Goal: Task Accomplishment & Management: Manage account settings

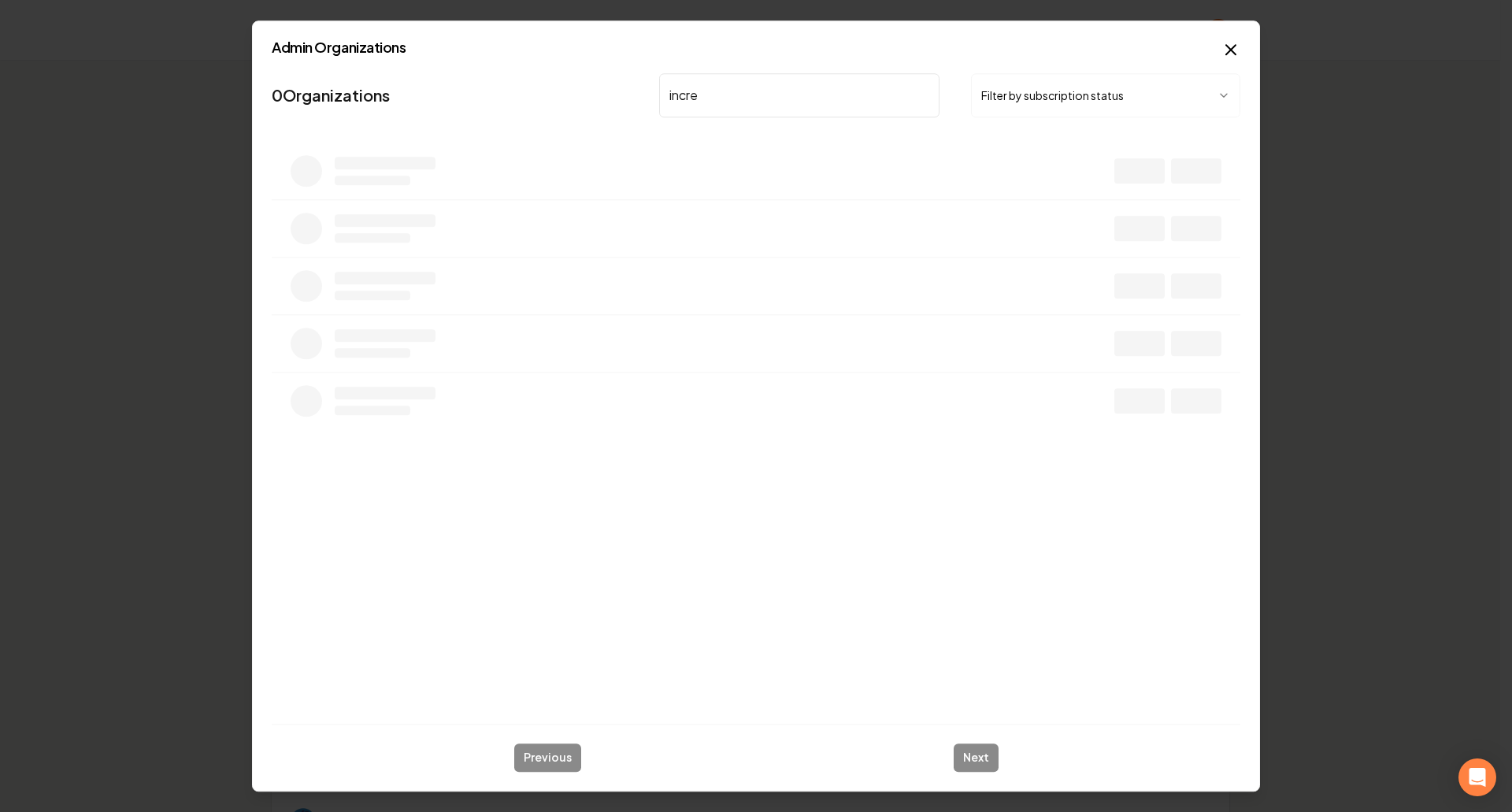
click at [856, 103] on input "incre" at bounding box center [799, 95] width 281 height 44
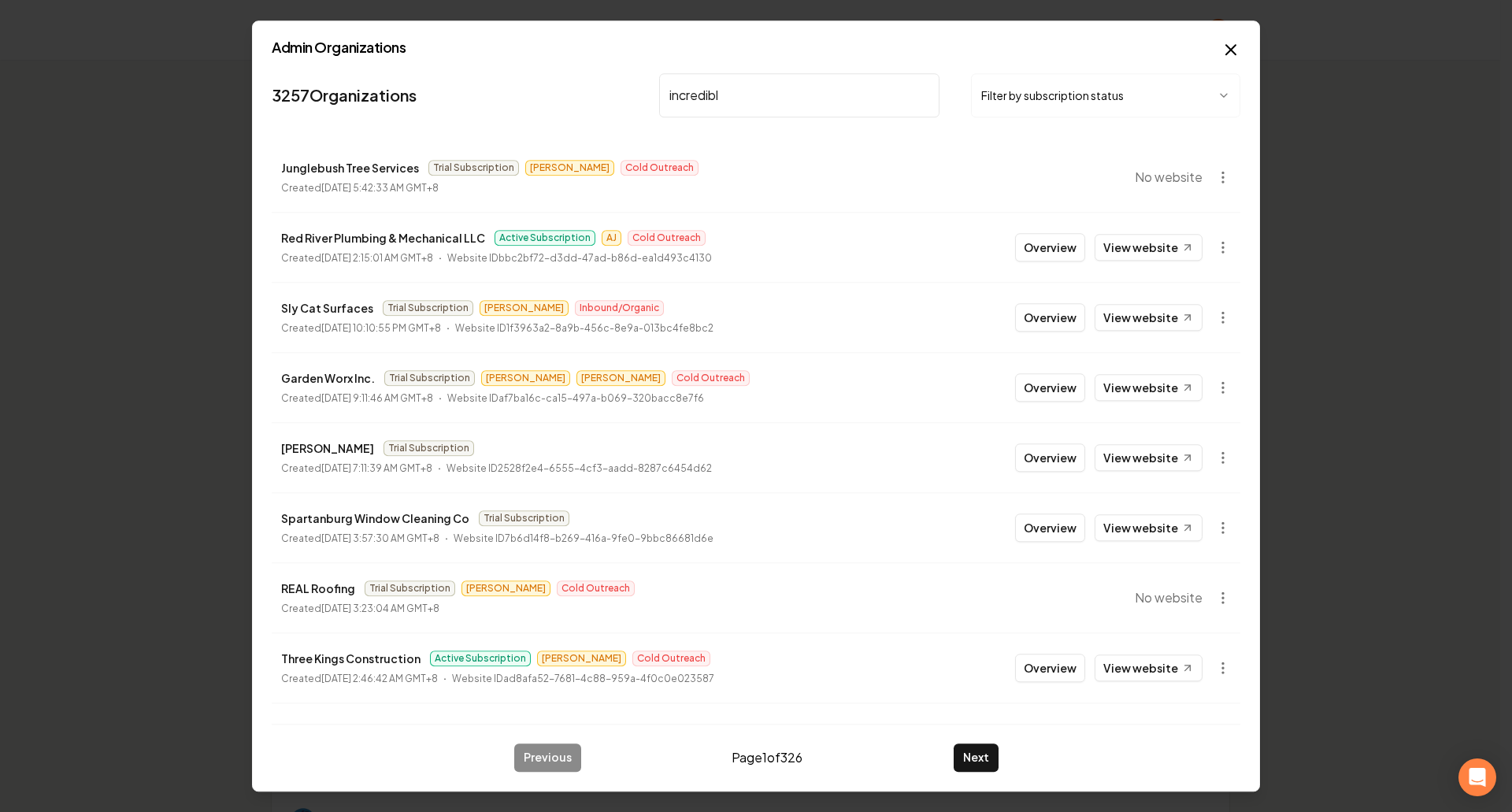
type input "incredible"
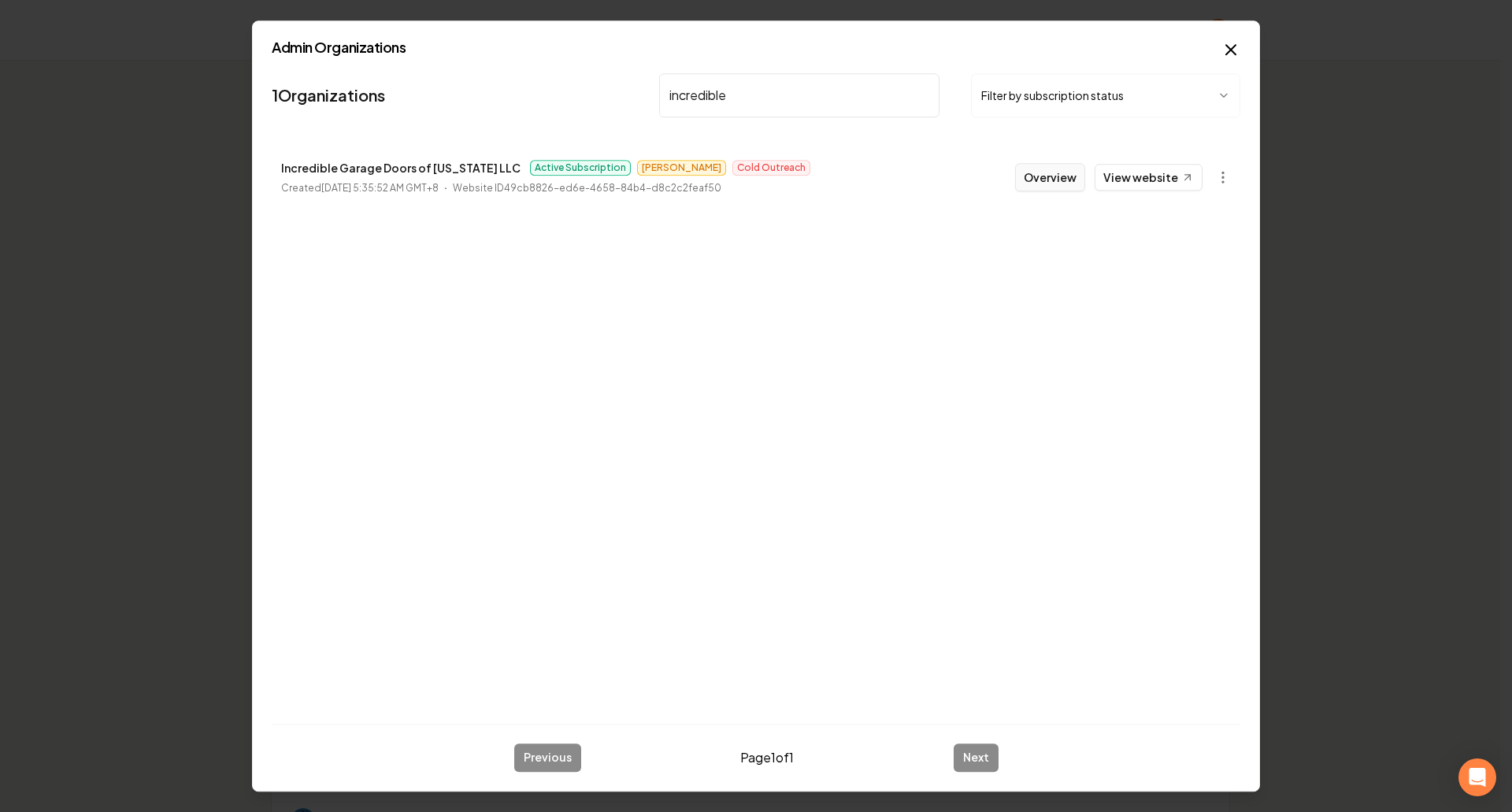
click at [1039, 174] on button "Overview" at bounding box center [1050, 177] width 70 height 29
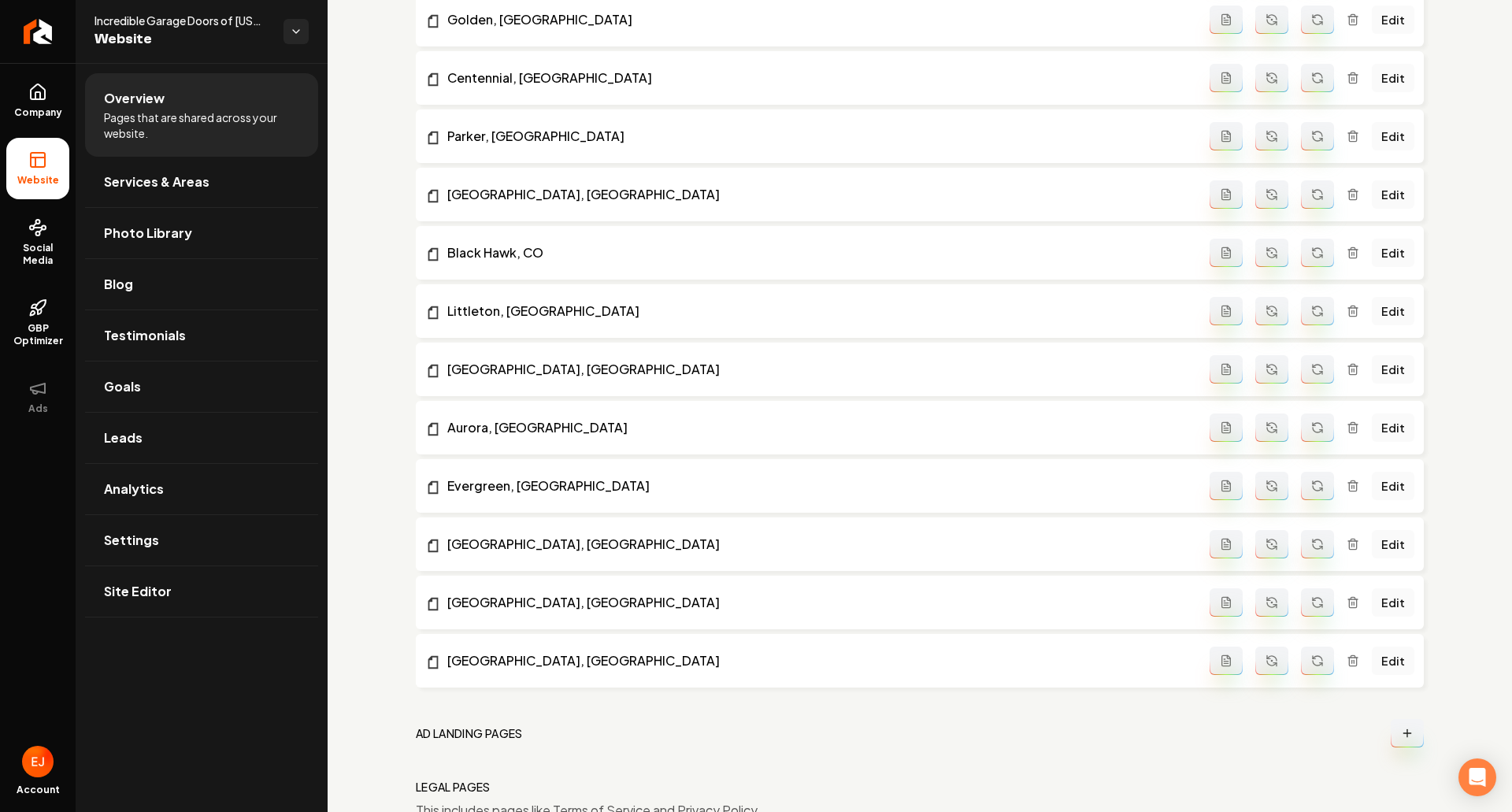
scroll to position [1323, 0]
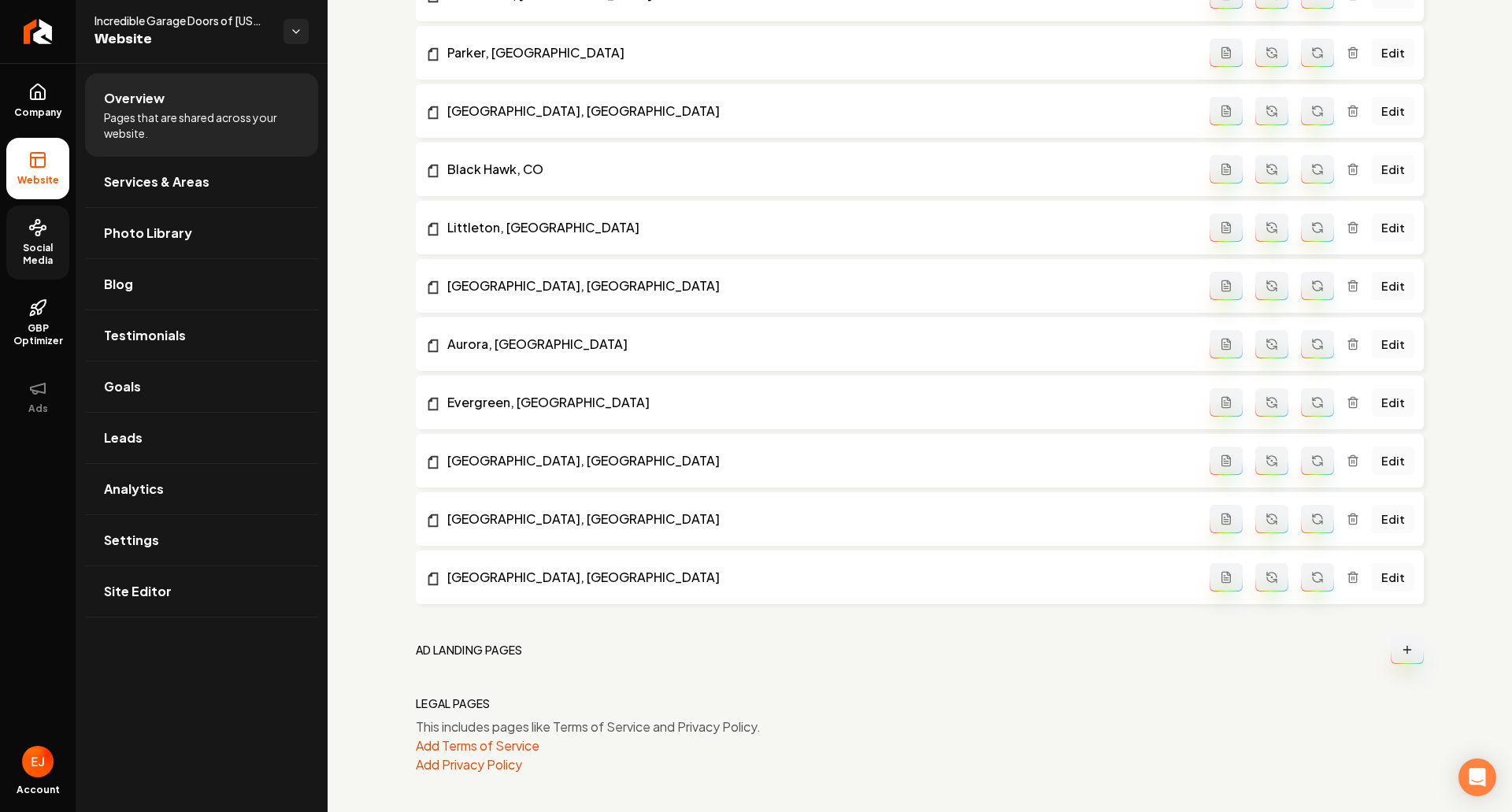
click at [44, 253] on span "Social Media" at bounding box center [38, 254] width 63 height 25
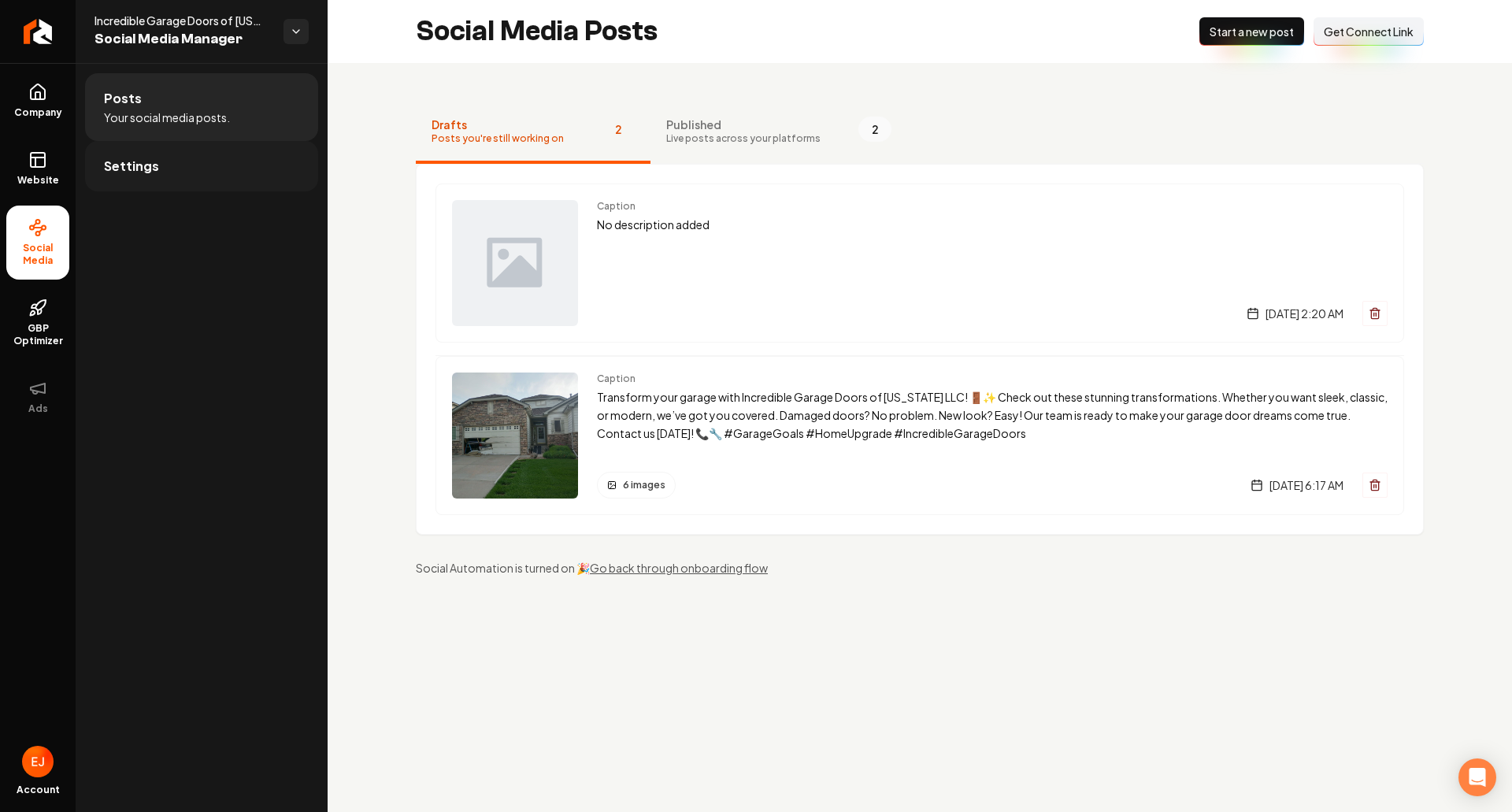
click at [174, 175] on link "Settings" at bounding box center [202, 166] width 233 height 50
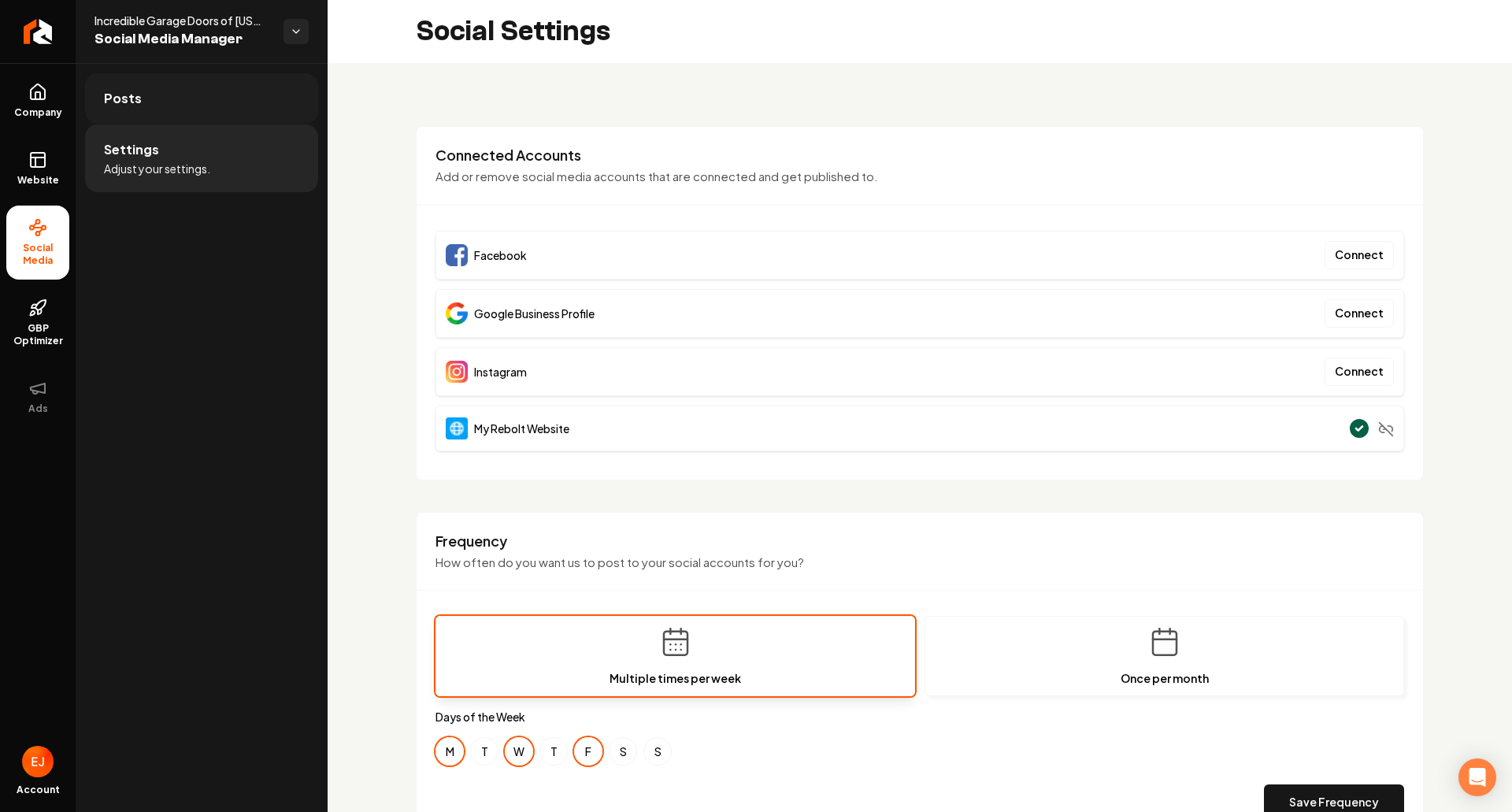
click at [161, 114] on link "Posts" at bounding box center [202, 98] width 233 height 50
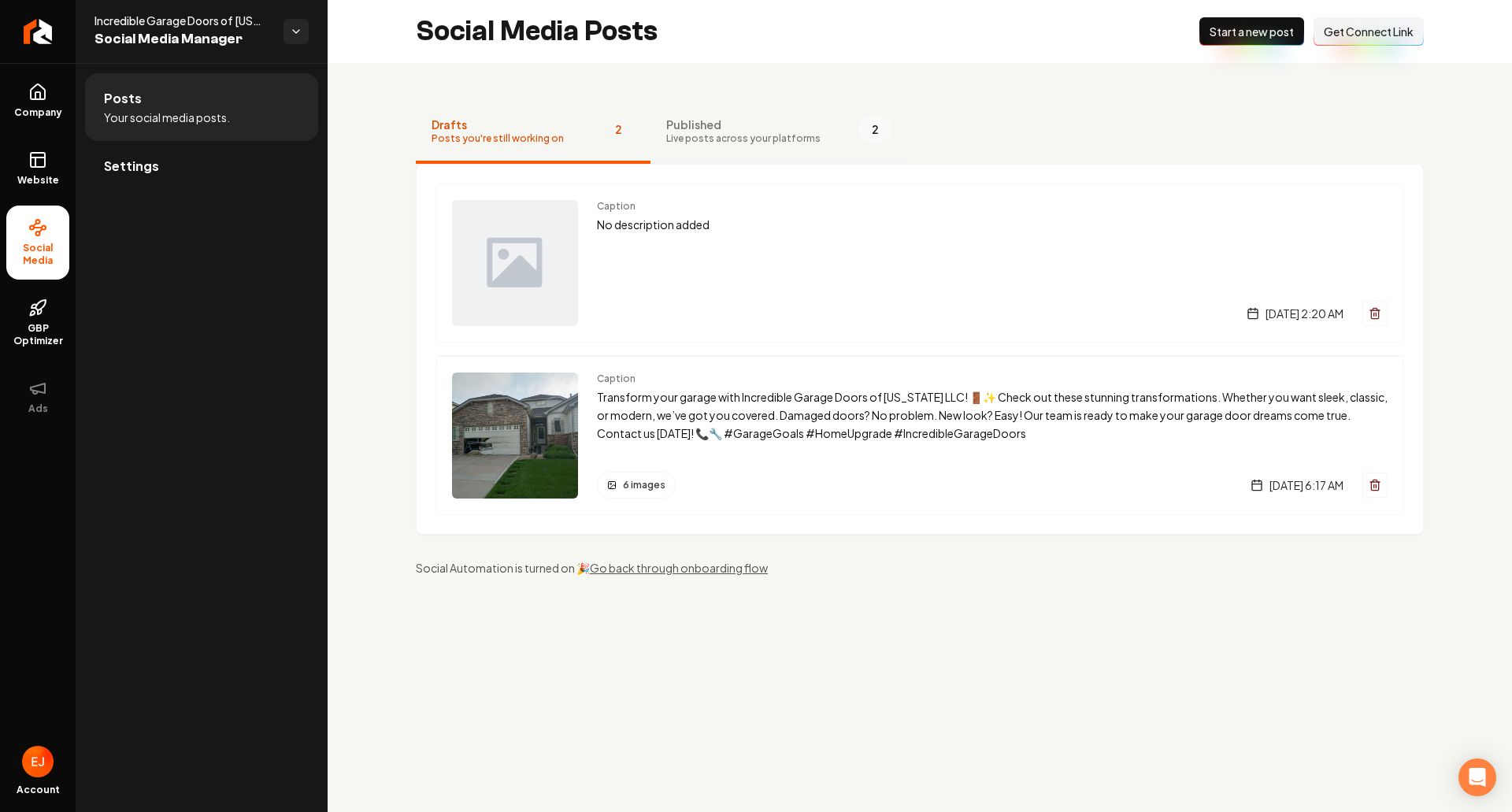
click at [676, 115] on button "Published Live posts across your platforms 2" at bounding box center [779, 132] width 256 height 63
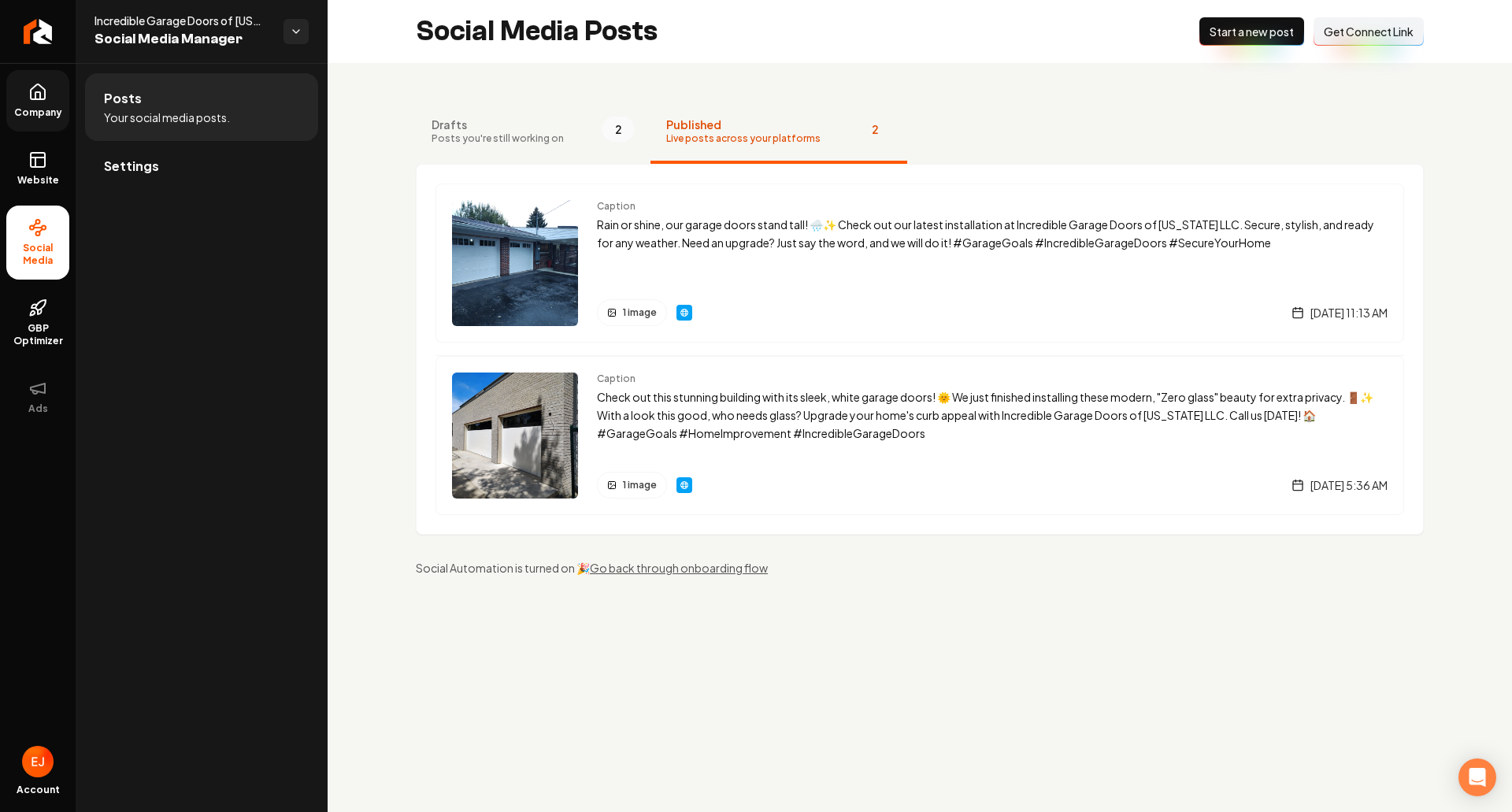
click at [46, 99] on icon at bounding box center [38, 92] width 19 height 19
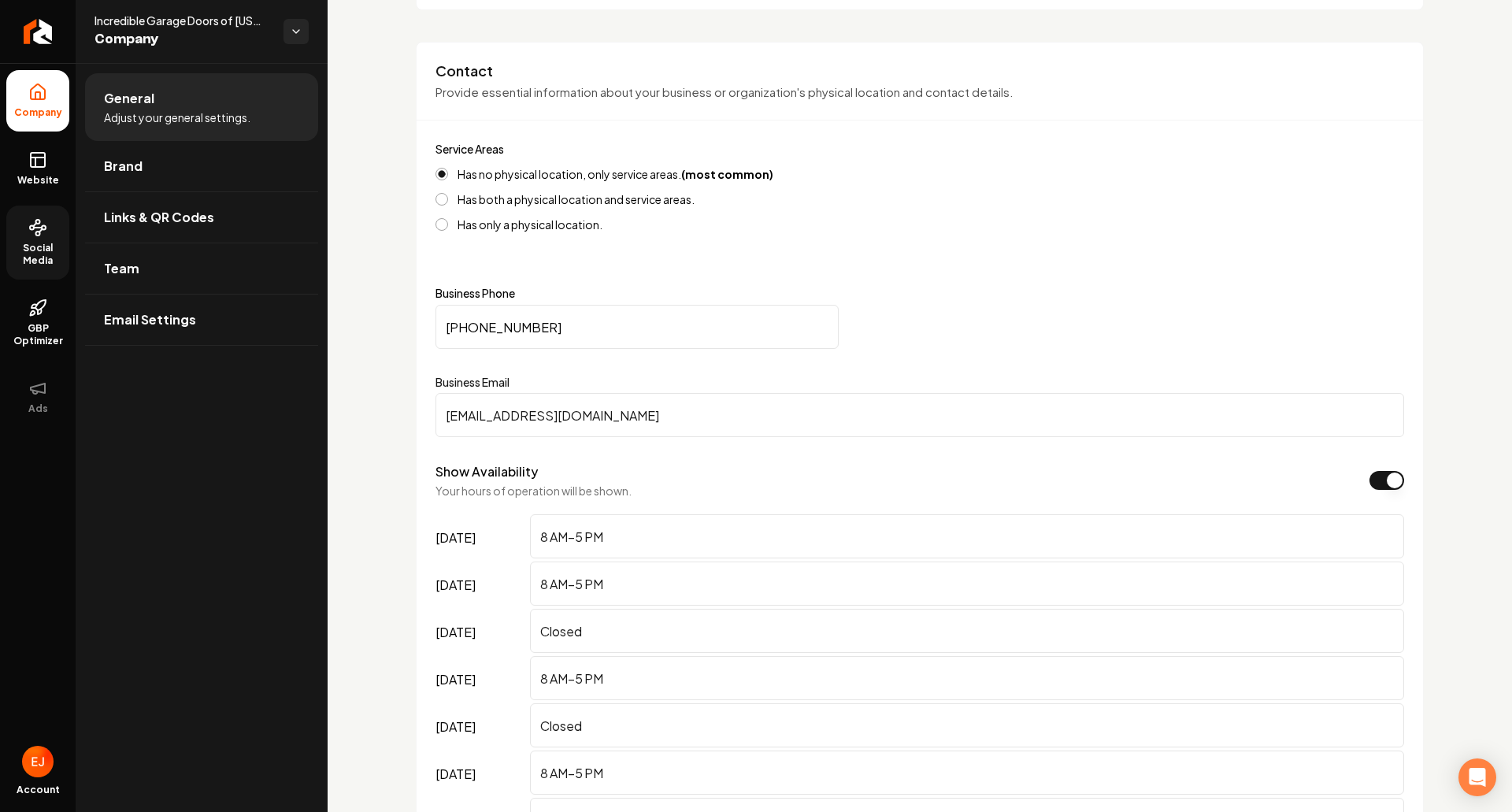
scroll to position [472, 0]
